Goal: Find contact information: Find contact information

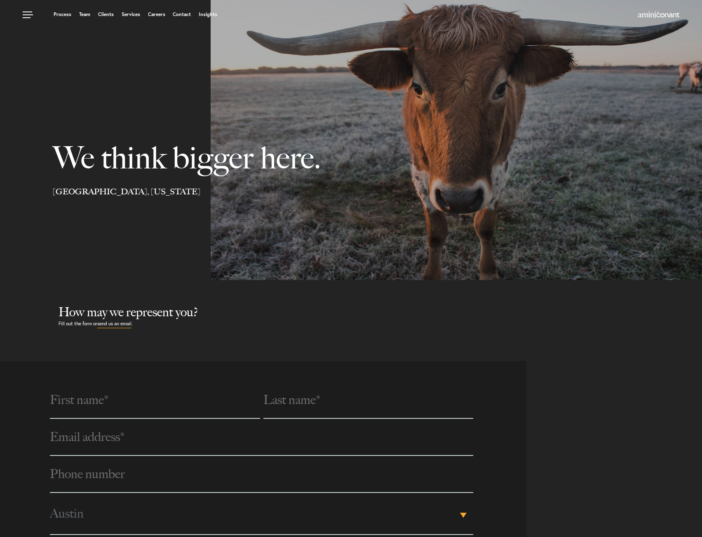
select select "Austin"
select select "Business and Civil Litigation"
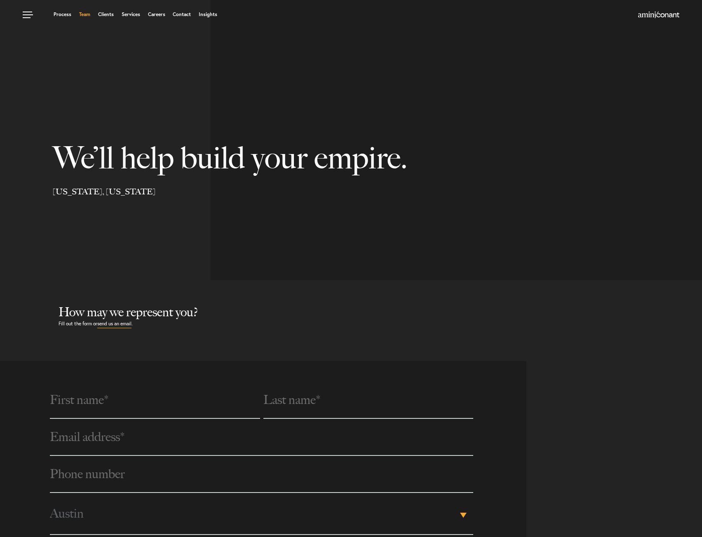
click at [89, 15] on link "Team" at bounding box center [84, 14] width 11 height 5
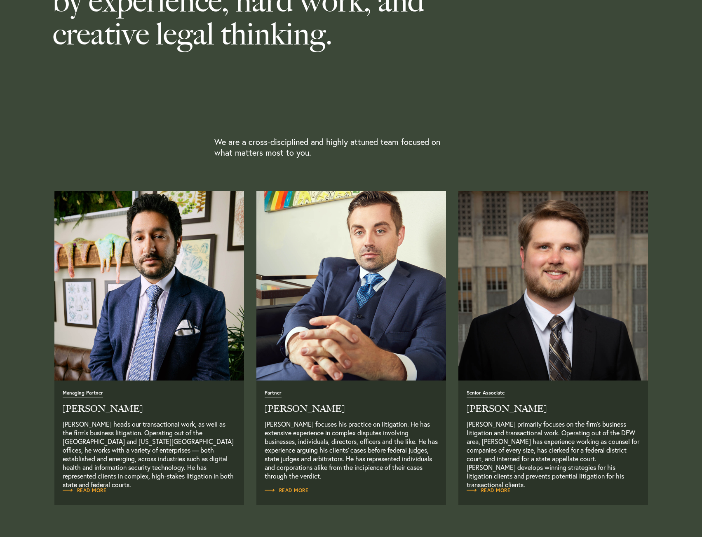
scroll to position [247, 0]
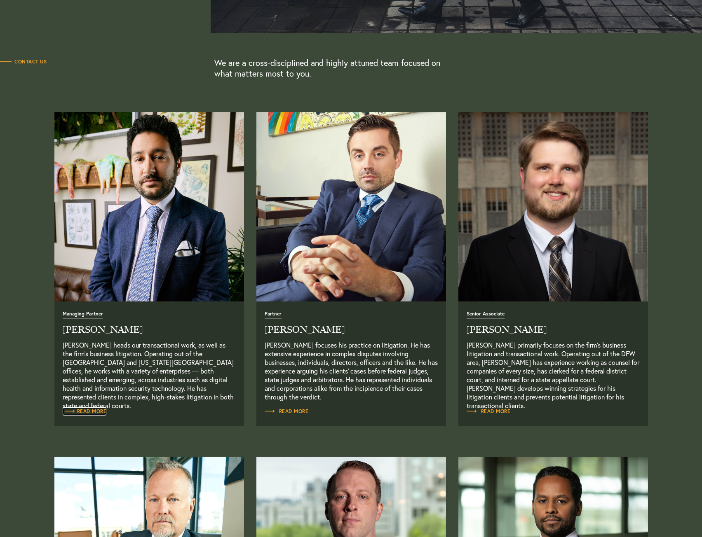
click at [92, 411] on span "Read More" at bounding box center [85, 411] width 44 height 5
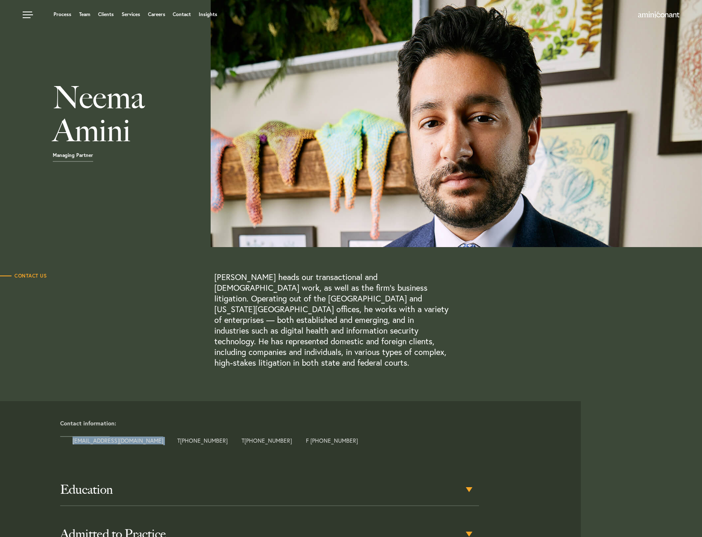
drag, startPoint x: 140, startPoint y: 427, endPoint x: 70, endPoint y: 432, distance: 69.9
click at [70, 432] on div "Contact information: neema@aminiconant.com T +1 512 333 4111 T +1 212 831 7216 …" at bounding box center [317, 433] width 527 height 26
copy div "neema@aminiconant.com"
drag, startPoint x: 197, startPoint y: 427, endPoint x: 159, endPoint y: 427, distance: 37.9
click at [159, 427] on div "Contact information: neema@aminiconant.com T +1 512 333 4111 T +1 212 831 7216 …" at bounding box center [317, 433] width 527 height 26
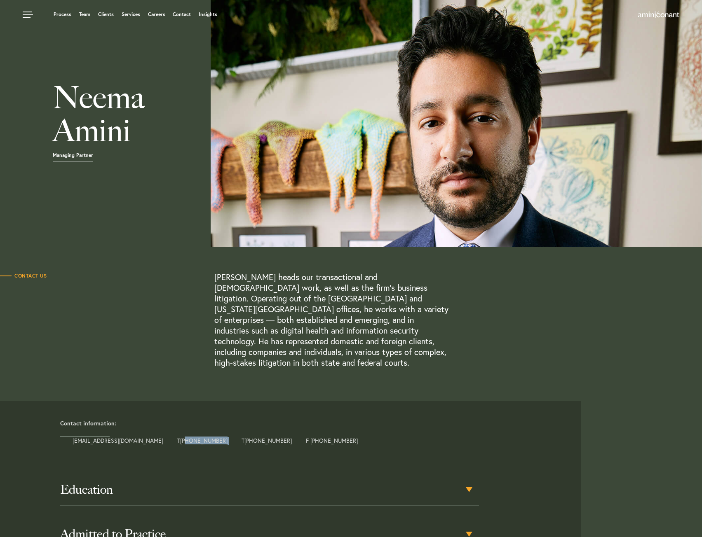
copy div "512 333 4111"
drag, startPoint x: 253, startPoint y: 429, endPoint x: 215, endPoint y: 429, distance: 37.5
click at [215, 429] on div "Contact information: neema@aminiconant.com T +1 512 333 4111 T +1 212 831 7216 …" at bounding box center [317, 433] width 527 height 26
copy div "1 212 831 7216"
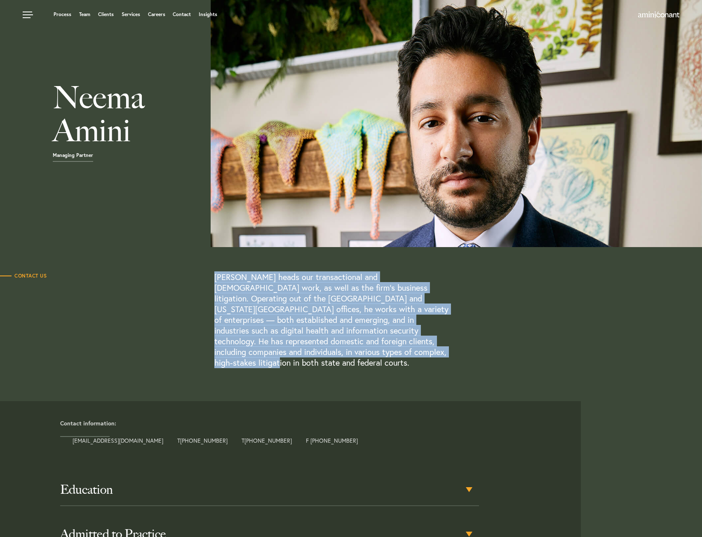
drag, startPoint x: 200, startPoint y: 281, endPoint x: 382, endPoint y: 353, distance: 195.9
click at [382, 353] on div "Contact Us Neema Amini heads our transactional and contract work, as well as th…" at bounding box center [321, 320] width 643 height 96
copy div "Neema Amini heads our transactional and contract work, as well as the firm’s bu…"
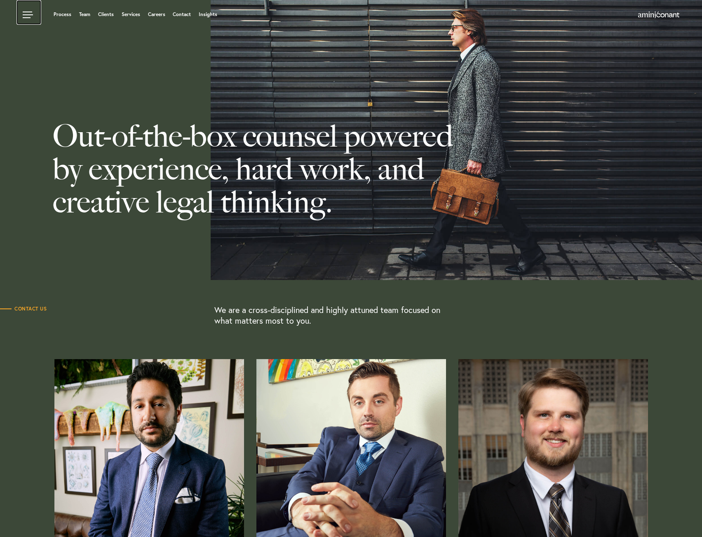
click at [26, 16] on link at bounding box center [28, 12] width 25 height 25
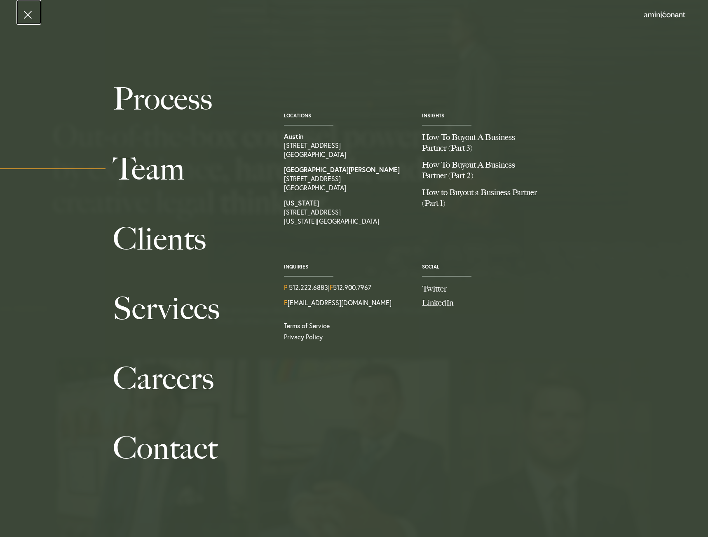
click at [29, 17] on link at bounding box center [28, 12] width 25 height 25
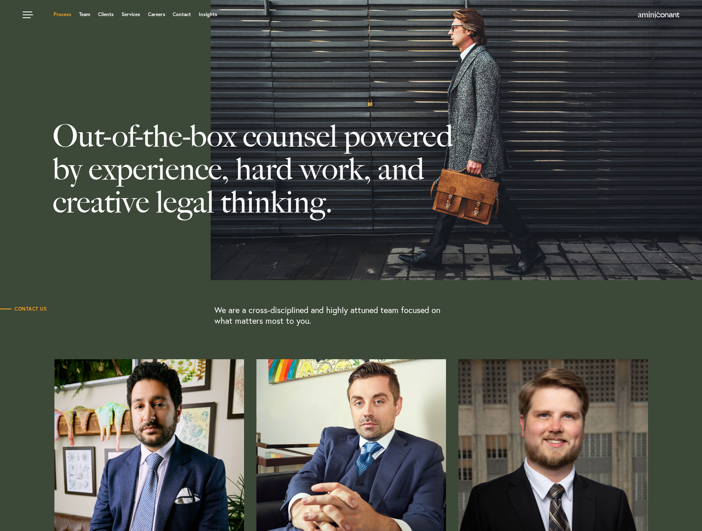
click at [61, 12] on link "Process" at bounding box center [63, 14] width 18 height 5
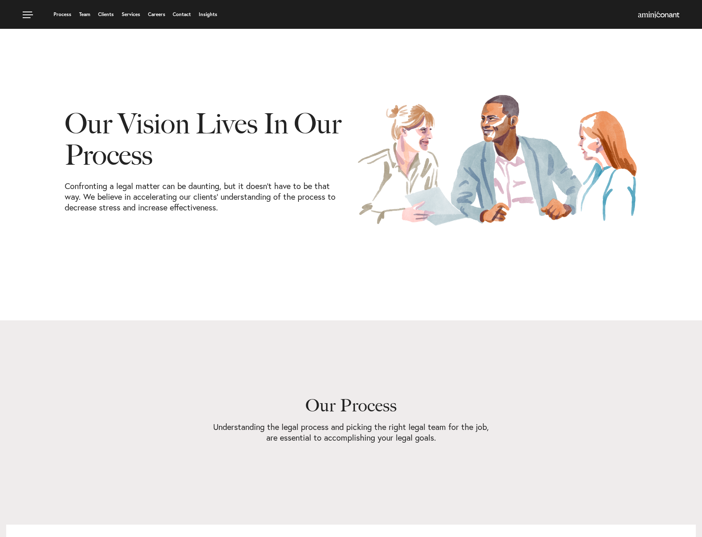
click at [672, 9] on div "Process Team Clients Services Careers Contact Insights" at bounding box center [351, 14] width 702 height 29
click at [670, 12] on img at bounding box center [658, 15] width 41 height 7
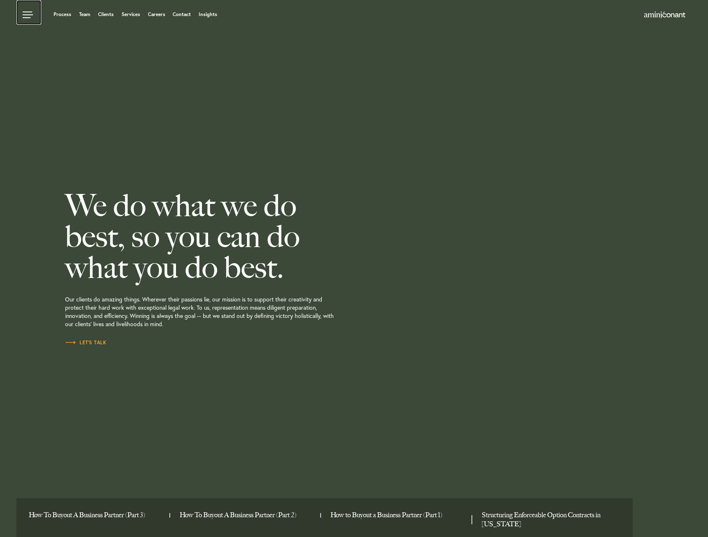
click at [32, 21] on link at bounding box center [28, 12] width 25 height 25
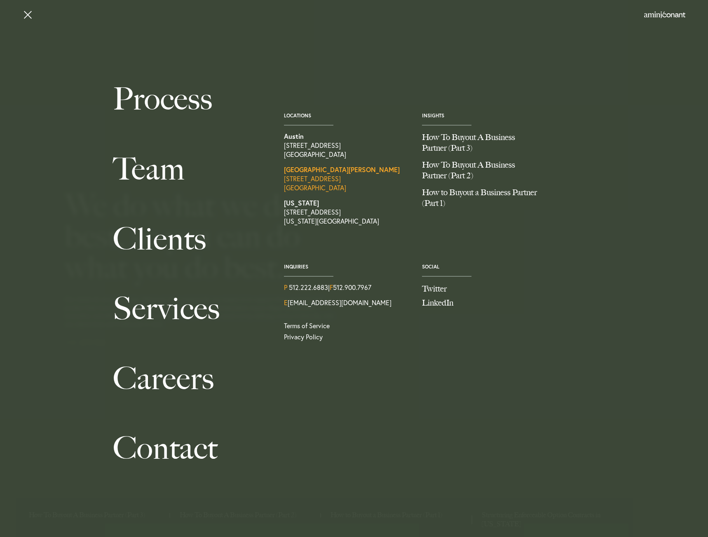
drag, startPoint x: 279, startPoint y: 178, endPoint x: 361, endPoint y: 189, distance: 82.8
click at [361, 189] on div "Locations Austin 1204 San Antonio Street, Second Floor Austin TX 78701 Santa Mo…" at bounding box center [347, 172] width 138 height 119
copy link "2323 Lincoln Blvd Santa Monica CA 90405"
click at [308, 181] on link "Santa Monica 2323 Lincoln Blvd Santa Monica CA 90405" at bounding box center [347, 178] width 126 height 27
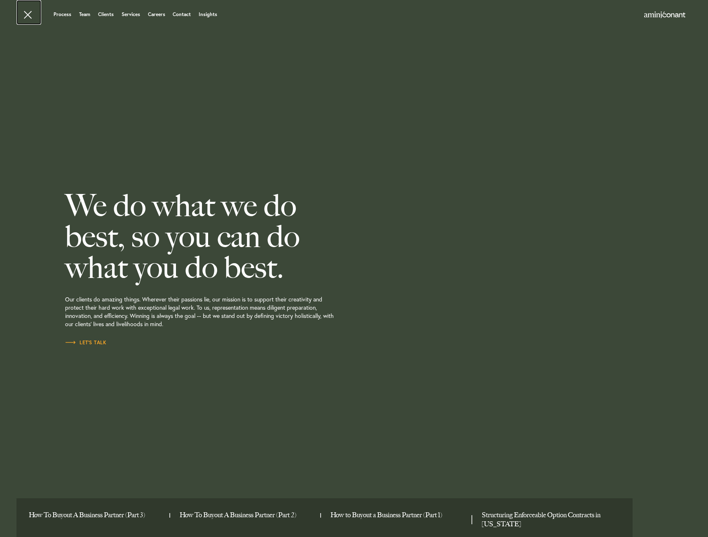
click at [30, 15] on link at bounding box center [28, 12] width 25 height 25
click at [31, 16] on link at bounding box center [28, 12] width 25 height 25
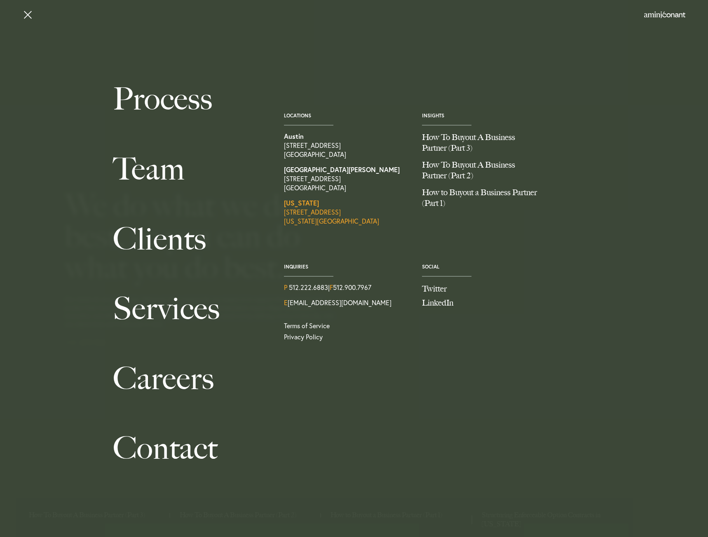
drag, startPoint x: 272, startPoint y: 215, endPoint x: 339, endPoint y: 213, distance: 66.8
click at [339, 213] on div "Locations Austin 1204 San Antonio Street, Second Floor Austin TX 78701 Santa Mo…" at bounding box center [416, 206] width 288 height 284
copy link "1515 Lexington Ave"
drag, startPoint x: 281, startPoint y: 222, endPoint x: 383, endPoint y: 212, distance: 102.2
click at [353, 223] on div "Locations Austin 1204 San Antonio Street, Second Floor Austin TX 78701 Santa Mo…" at bounding box center [347, 172] width 138 height 119
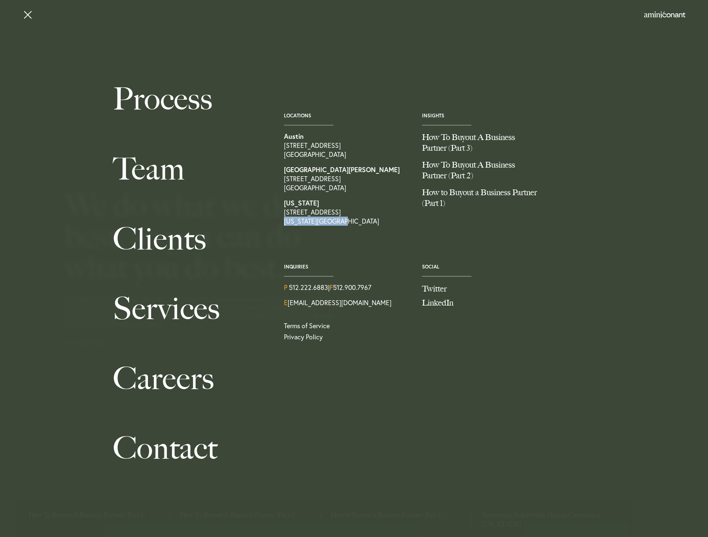
copy link "[US_STATE][GEOGRAPHIC_DATA]"
click at [138, 178] on link "Team" at bounding box center [189, 169] width 152 height 70
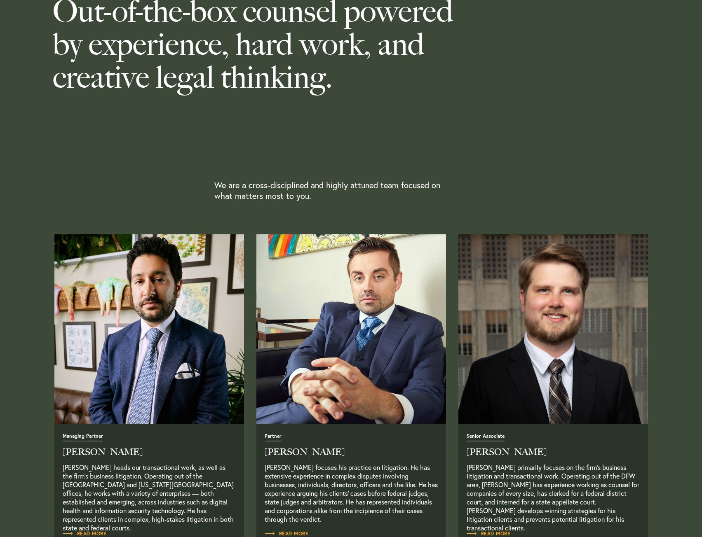
scroll to position [247, 0]
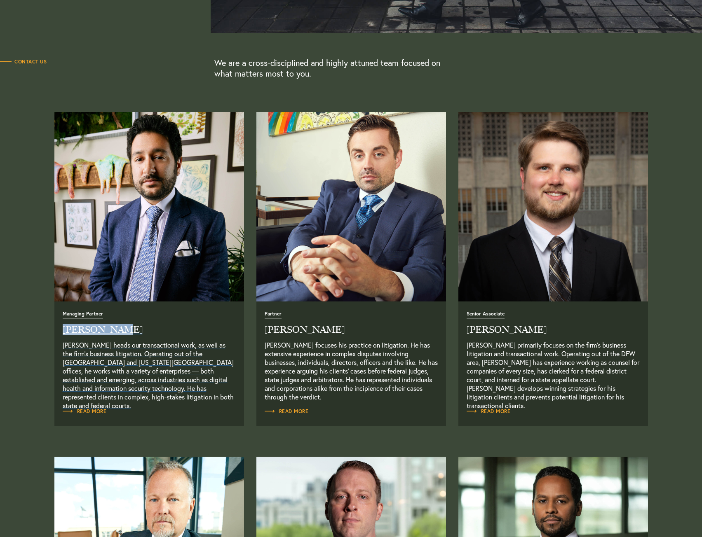
drag, startPoint x: 61, startPoint y: 328, endPoint x: 118, endPoint y: 331, distance: 57.4
click at [118, 331] on div "Managing Partner [PERSON_NAME] [PERSON_NAME] heads our transactional work, as w…" at bounding box center [149, 364] width 190 height 124
copy h2 "[PERSON_NAME]"
